Goal: Transaction & Acquisition: Purchase product/service

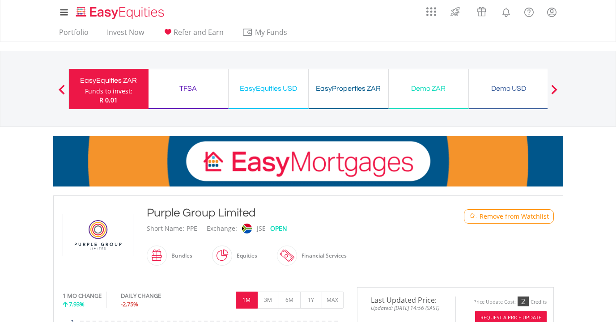
scroll to position [141, 0]
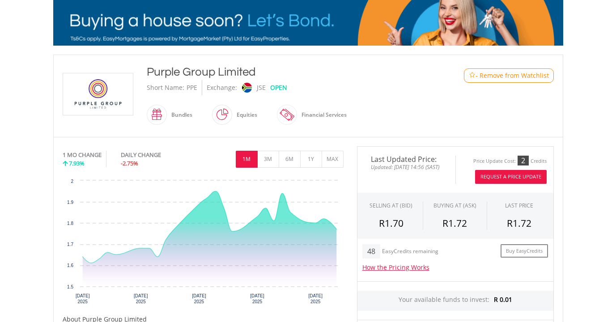
click at [502, 172] on button "Request A Price Update" at bounding box center [511, 177] width 72 height 14
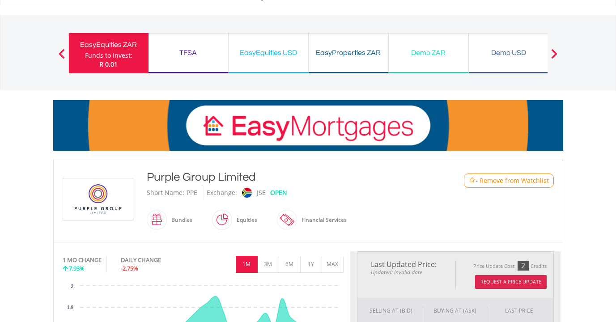
scroll to position [0, 0]
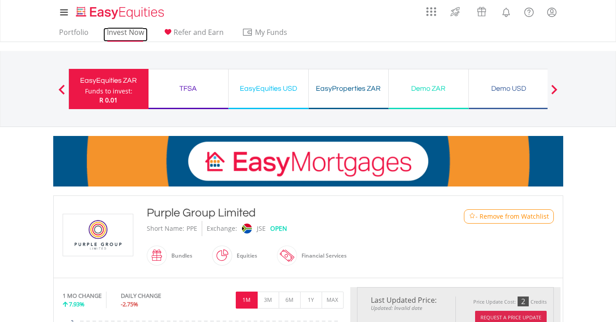
click at [110, 35] on link "Invest Now" at bounding box center [125, 35] width 44 height 14
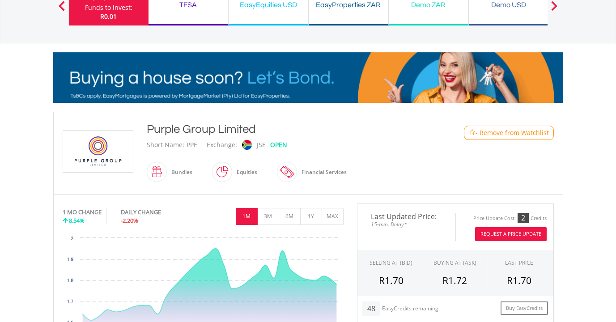
scroll to position [97, 0]
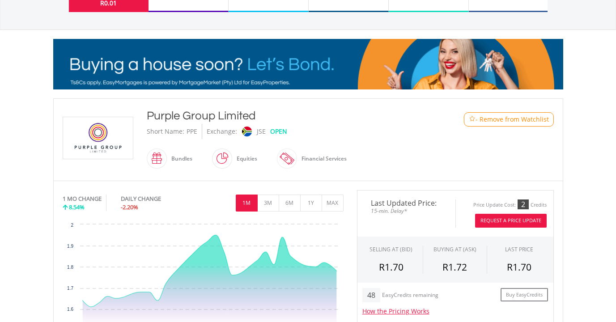
click at [511, 218] on button "Request A Price Update" at bounding box center [511, 221] width 72 height 14
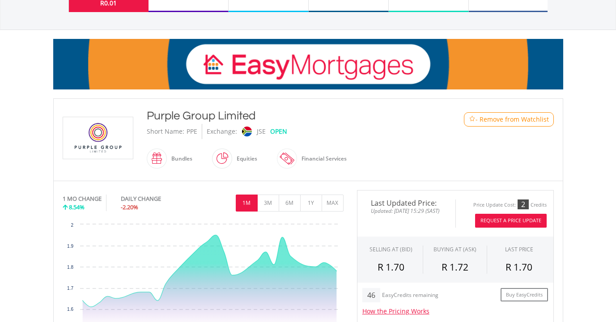
click at [511, 218] on button "Request A Price Update" at bounding box center [511, 221] width 72 height 14
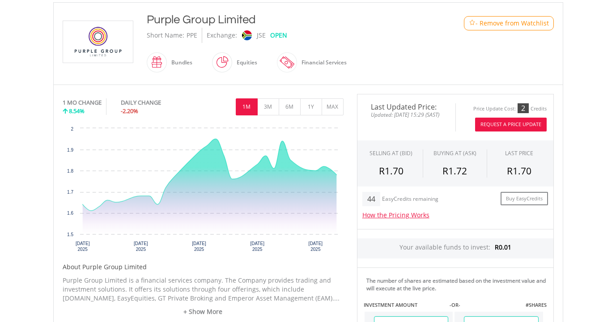
scroll to position [195, 0]
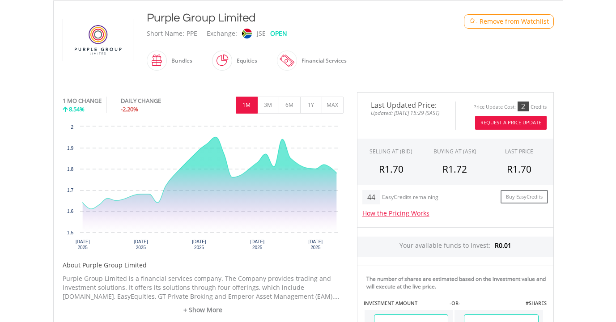
click at [497, 121] on button "Request A Price Update" at bounding box center [511, 123] width 72 height 14
click at [499, 120] on button "Request A Price Update" at bounding box center [511, 123] width 72 height 14
